Goal: Locate item on page: Find specific information or element within the current view

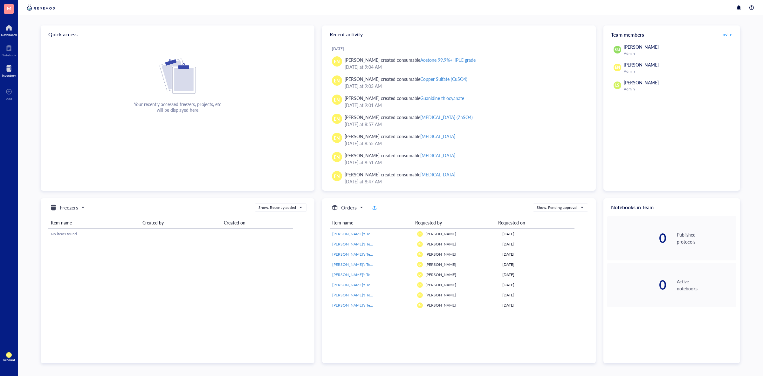
click at [10, 64] on div at bounding box center [9, 68] width 14 height 10
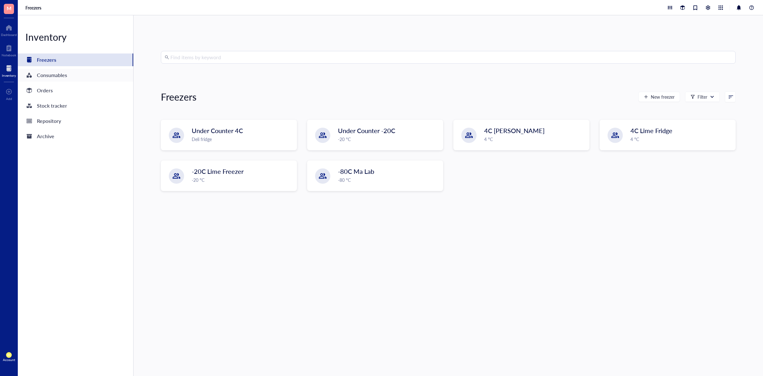
click at [75, 75] on div "Consumables" at bounding box center [75, 75] width 115 height 13
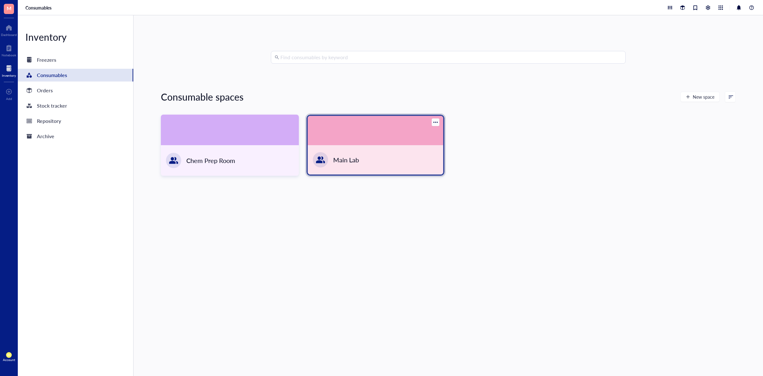
click at [354, 160] on div "Main Lab" at bounding box center [346, 159] width 26 height 9
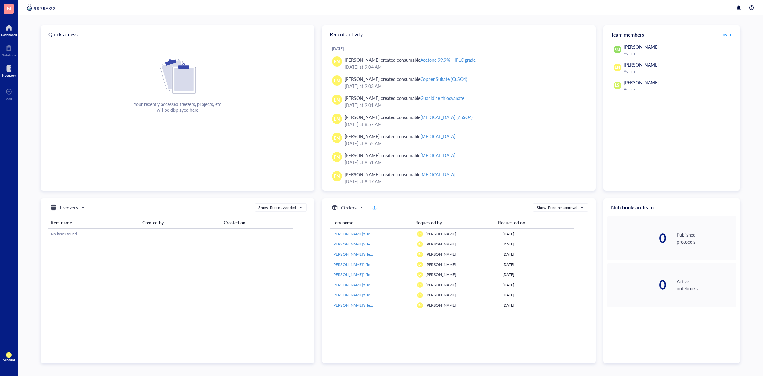
click at [3, 74] on div "Inventory" at bounding box center [9, 75] width 14 height 4
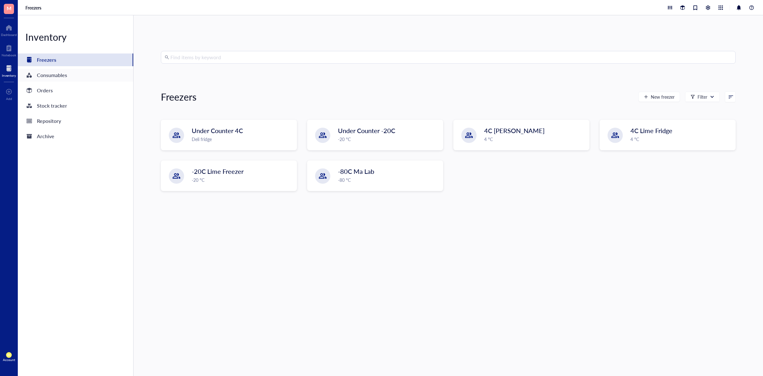
click at [46, 80] on div "Consumables" at bounding box center [75, 75] width 115 height 13
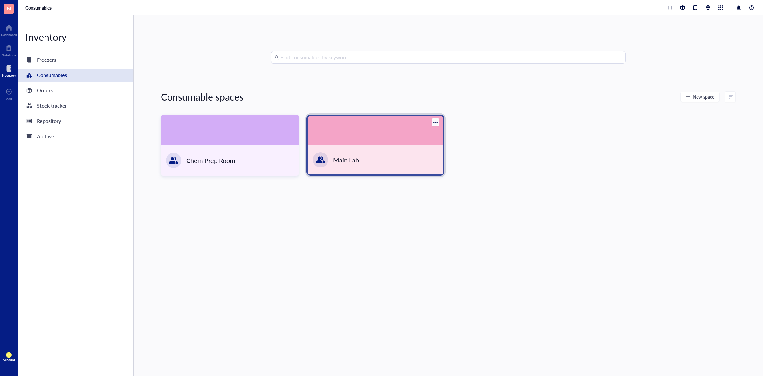
click at [366, 150] on div "Main Lab" at bounding box center [376, 159] width 136 height 29
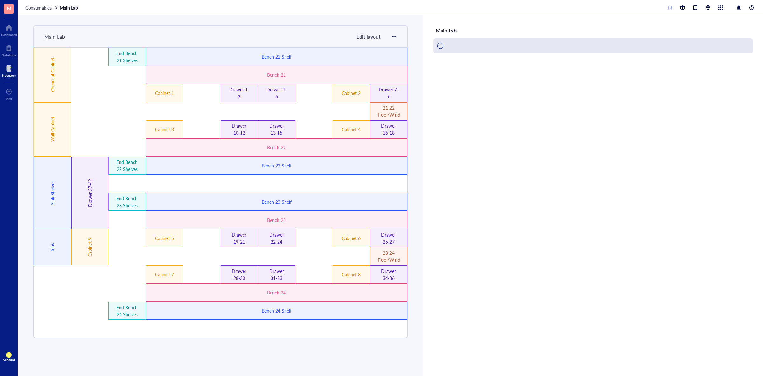
click at [51, 82] on div "Chemical Cabinet" at bounding box center [52, 75] width 7 height 66
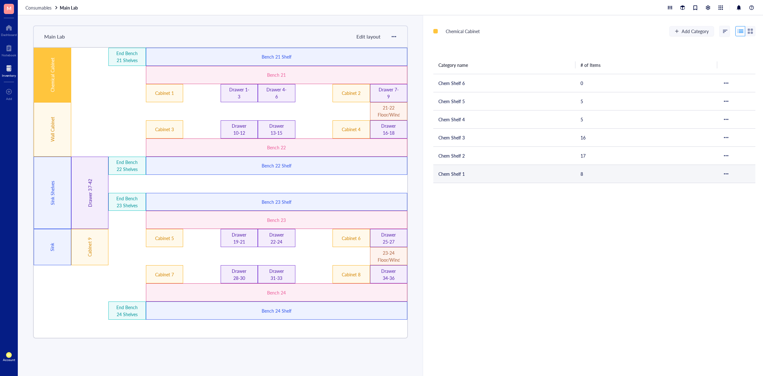
click at [485, 166] on td "Chem Shelf 1" at bounding box center [505, 173] width 142 height 18
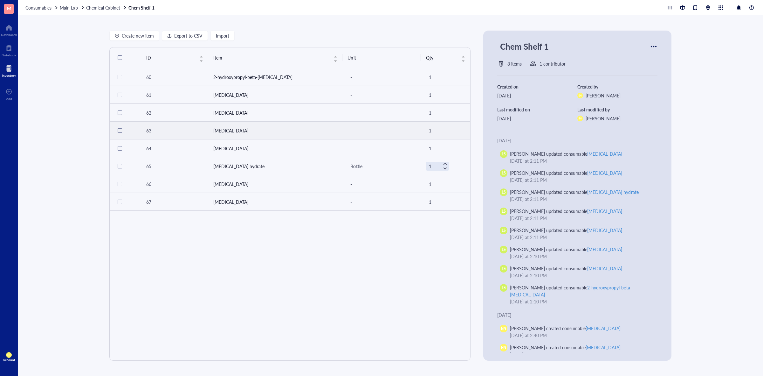
click at [247, 131] on td "[MEDICAL_DATA]" at bounding box center [275, 131] width 135 height 18
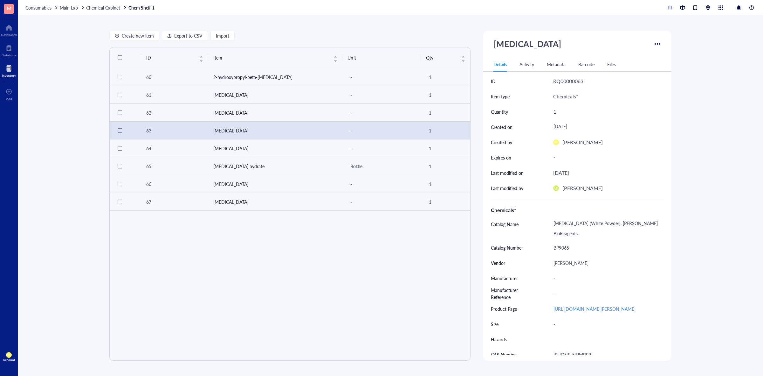
click at [745, 130] on div "Create new item Export to CSV Import ID Item Unit Qty 60 2-hydroxypropyl-beta-[…" at bounding box center [391, 195] width 746 height 360
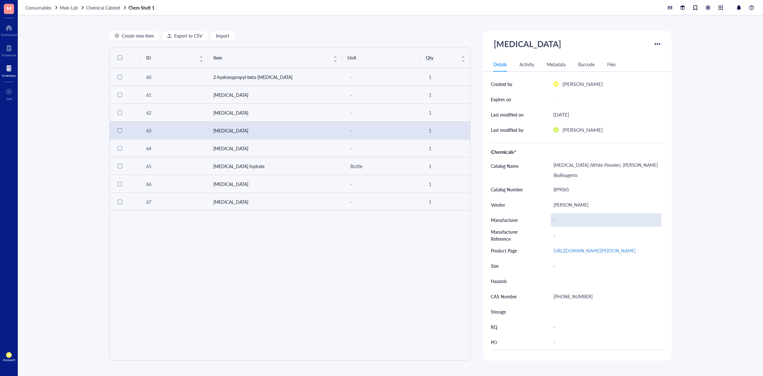
scroll to position [80, 0]
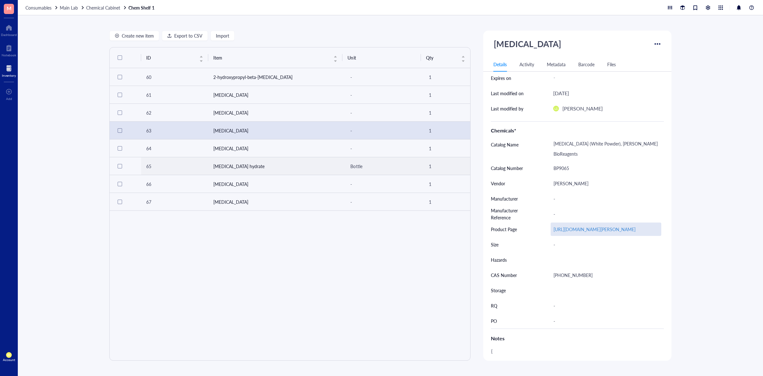
click at [567, 234] on div "[URL][DOMAIN_NAME][PERSON_NAME]" at bounding box center [606, 228] width 111 height 13
click at [616, 232] on input "[URL][DOMAIN_NAME][PERSON_NAME]" at bounding box center [606, 229] width 110 height 13
click at [576, 229] on link "[URL][DOMAIN_NAME][PERSON_NAME]" at bounding box center [595, 229] width 82 height 6
click at [554, 251] on div "-" at bounding box center [606, 244] width 111 height 13
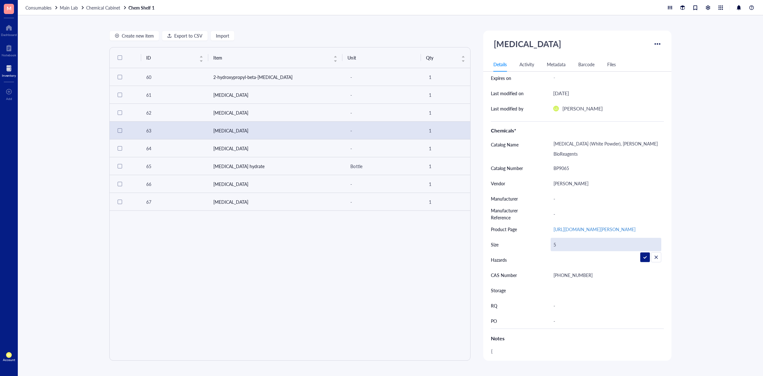
type input "5 g"
click at [704, 247] on div "Create new item Export to CSV Import ID Item Unit Qty 60 2-hydroxypropyl-beta-[…" at bounding box center [391, 195] width 746 height 360
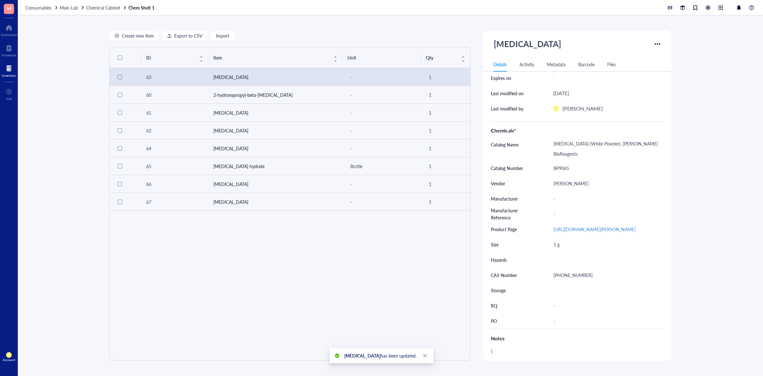
click at [298, 280] on div "ID Item Unit Qty 63 [MEDICAL_DATA] - 1 60 2-hydroxypropyl-beta-[MEDICAL_DATA] -…" at bounding box center [289, 203] width 361 height 313
